Goal: Information Seeking & Learning: Understand process/instructions

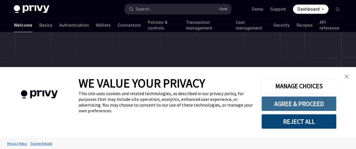
click at [290, 103] on button "AGREE & PROCEED" at bounding box center [298, 103] width 75 height 15
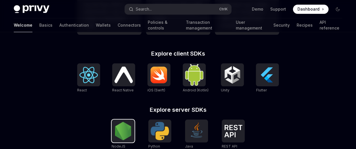
scroll to position [219, 0]
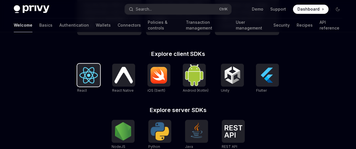
click at [84, 77] on img at bounding box center [88, 75] width 18 height 16
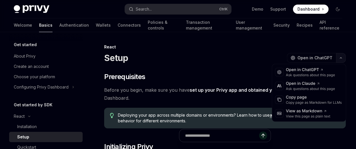
click at [343, 58] on icon "button" at bounding box center [340, 58] width 7 height 2
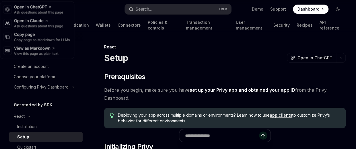
type textarea "*"
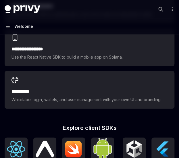
scroll to position [268, 0]
